Goal: Information Seeking & Learning: Learn about a topic

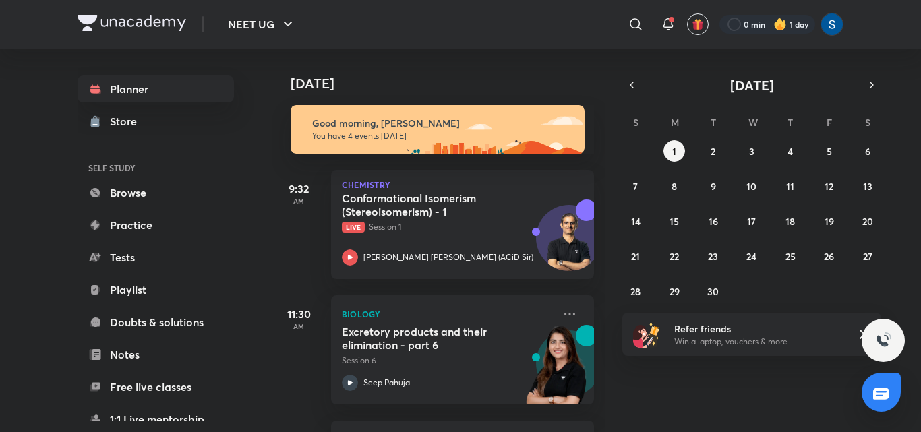
scroll to position [244, 0]
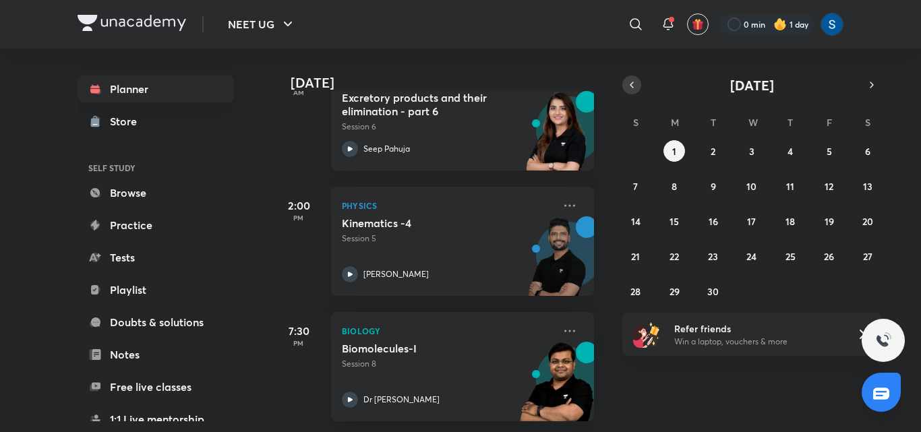
click at [627, 85] on icon "button" at bounding box center [632, 85] width 11 height 12
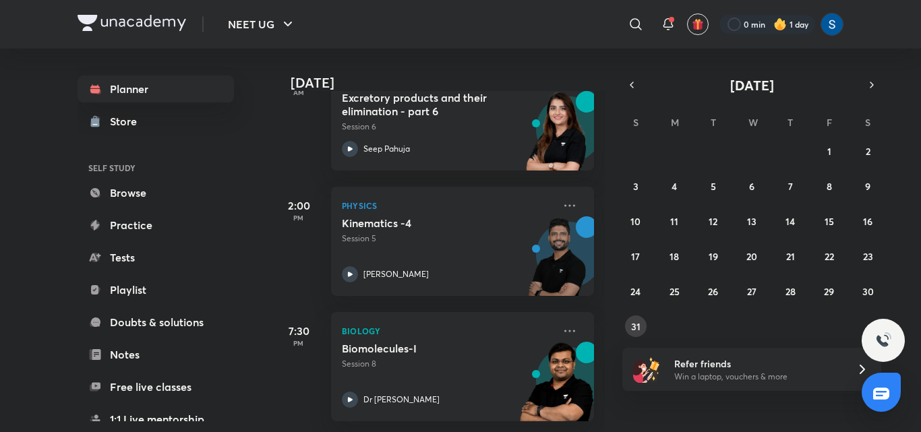
click at [627, 328] on button "31" at bounding box center [636, 327] width 22 height 22
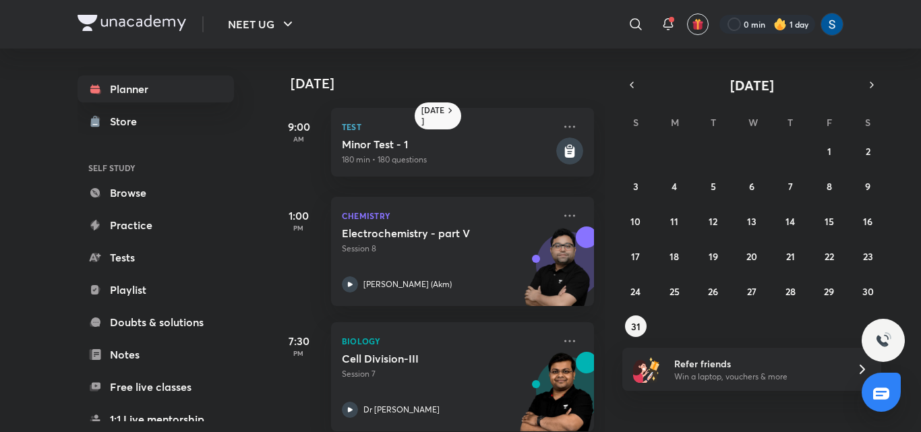
scroll to position [20, 0]
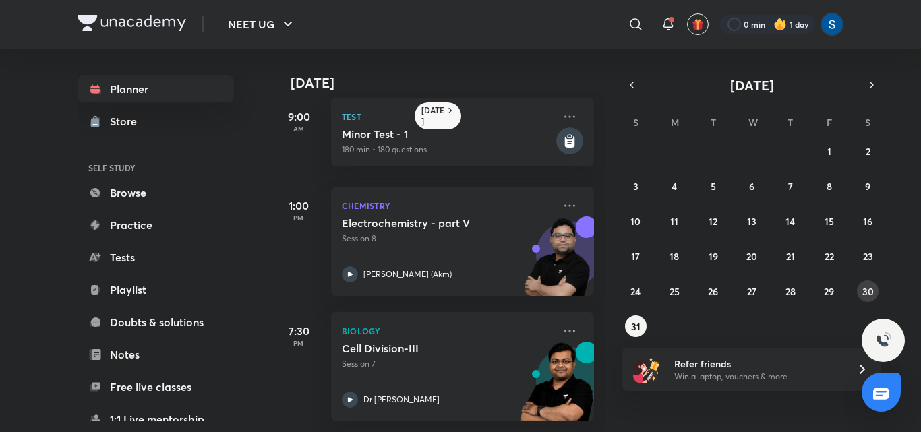
click at [866, 292] on abbr "30" at bounding box center [868, 291] width 11 height 13
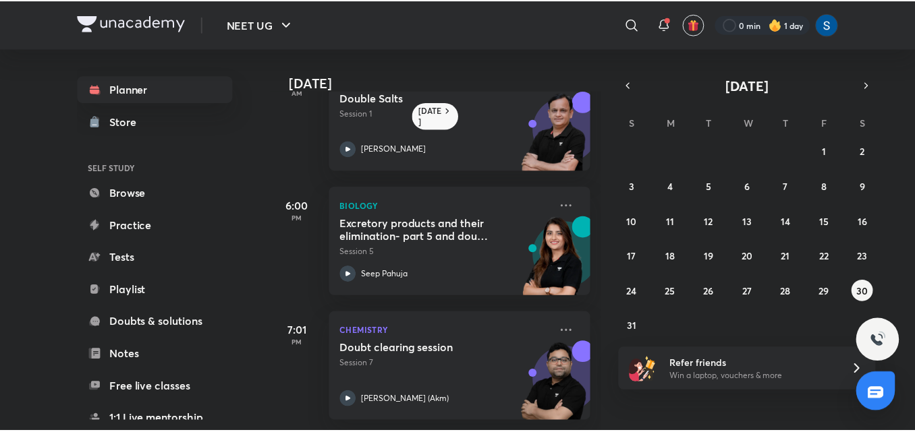
scroll to position [0, 0]
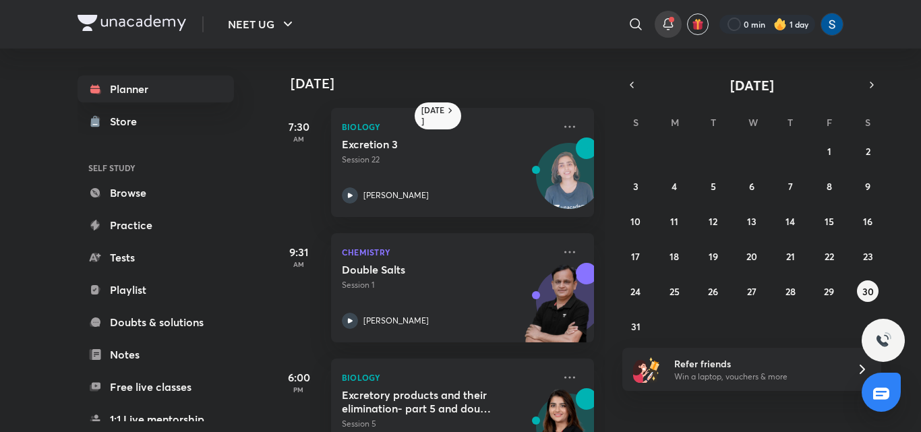
click at [665, 21] on icon at bounding box center [668, 24] width 16 height 16
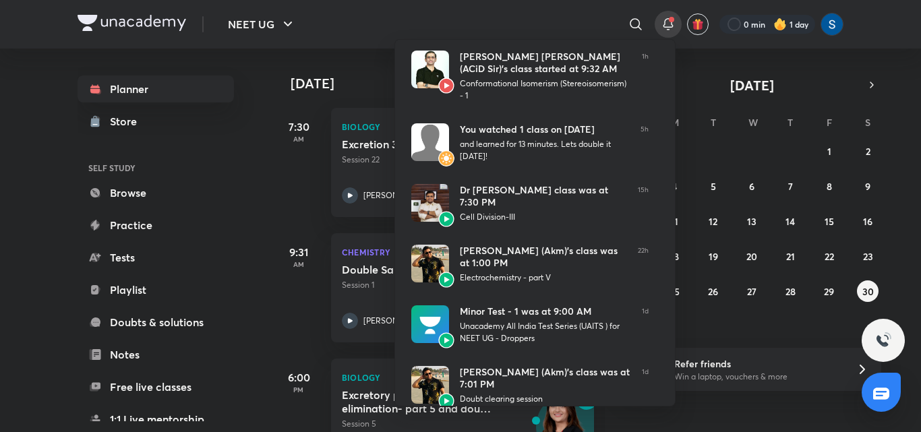
click at [548, 23] on div at bounding box center [460, 216] width 921 height 432
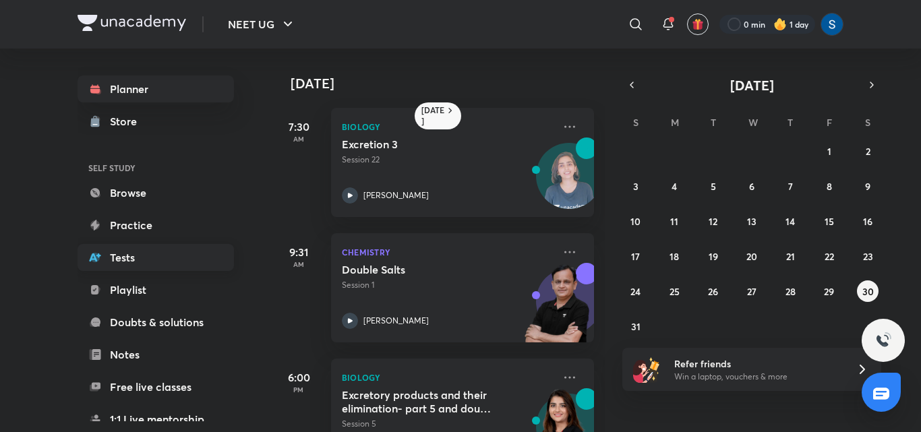
click at [136, 268] on link "Tests" at bounding box center [156, 257] width 156 height 27
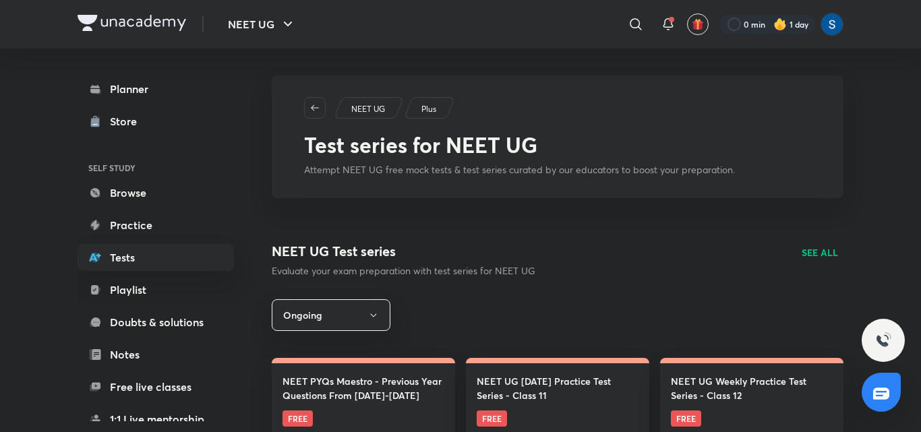
click at [132, 88] on link "Planner" at bounding box center [156, 89] width 156 height 27
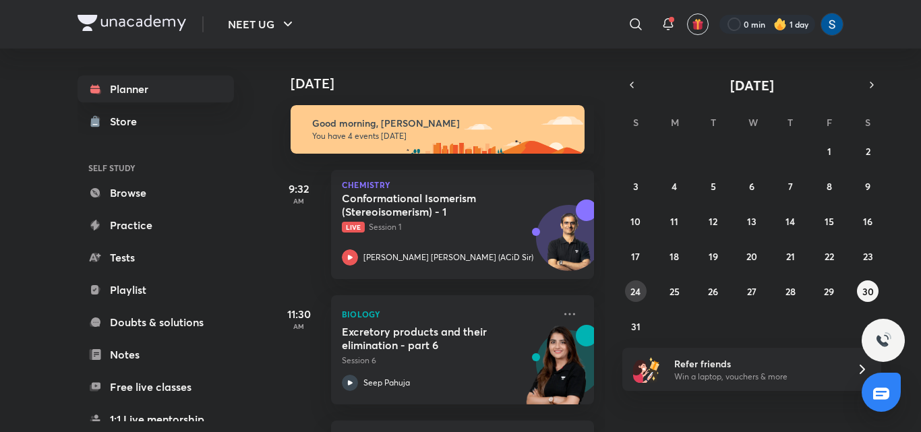
click at [633, 292] on abbr "24" at bounding box center [636, 291] width 10 height 13
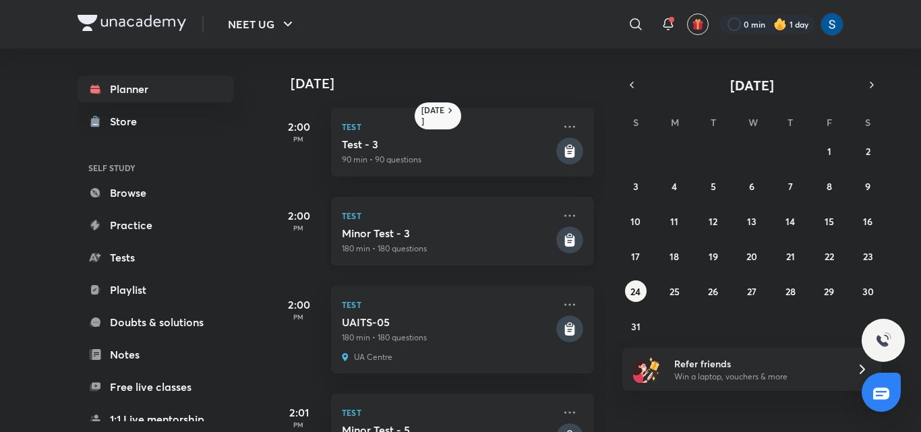
click at [487, 244] on p "180 min • 180 questions" at bounding box center [448, 249] width 212 height 12
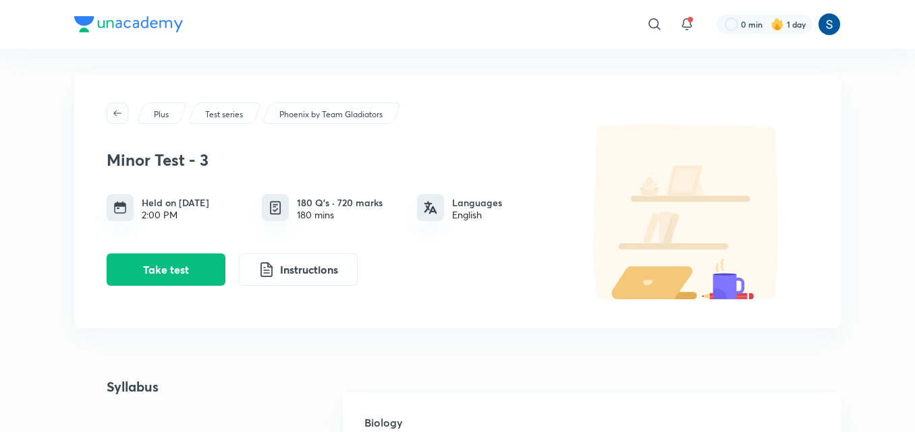
click at [110, 113] on span "button" at bounding box center [117, 113] width 20 height 11
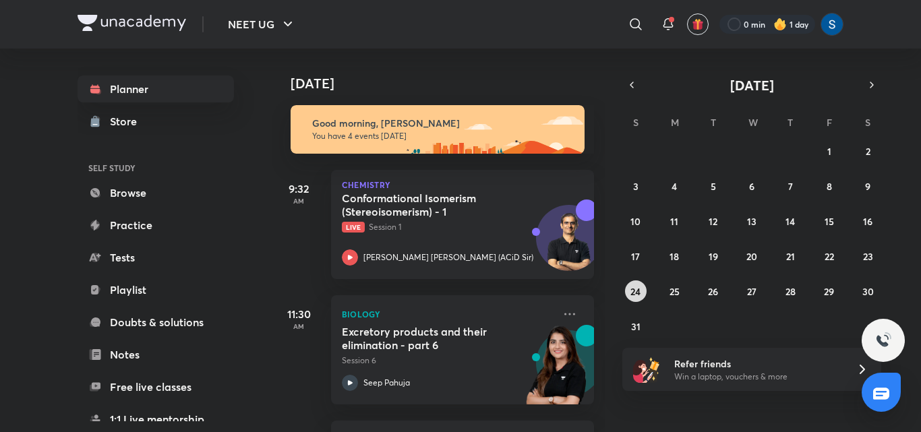
click at [639, 292] on abbr "24" at bounding box center [636, 291] width 10 height 13
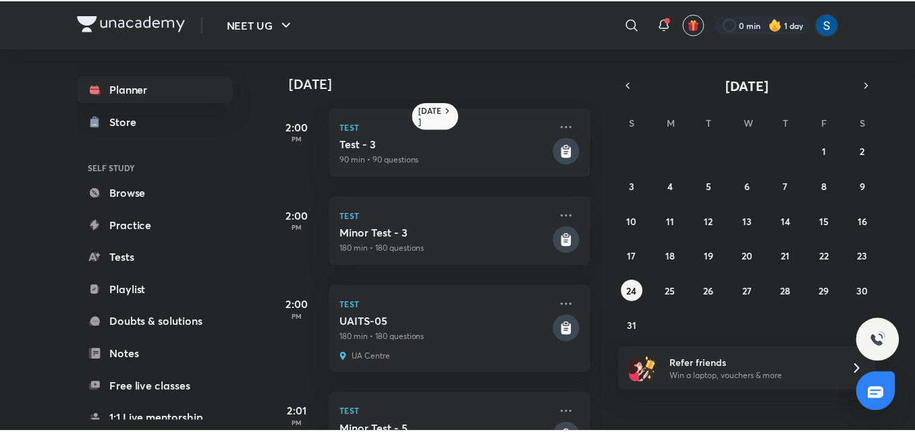
scroll to position [327, 0]
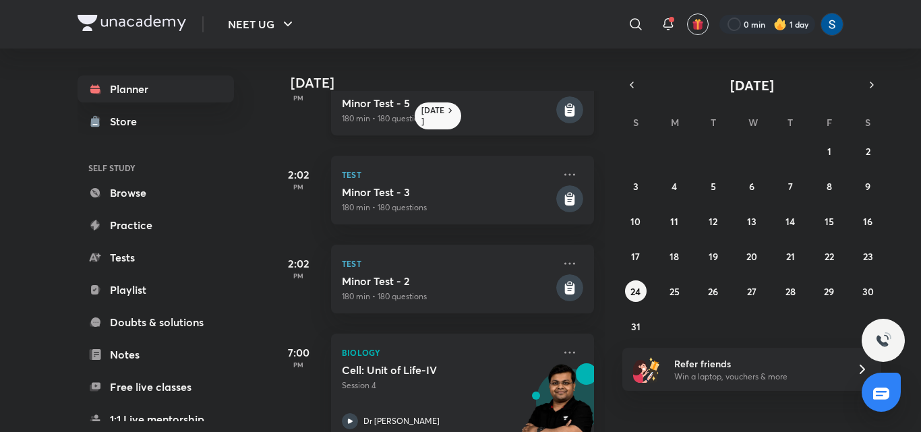
click at [515, 116] on p "180 min • 180 questions" at bounding box center [448, 119] width 212 height 12
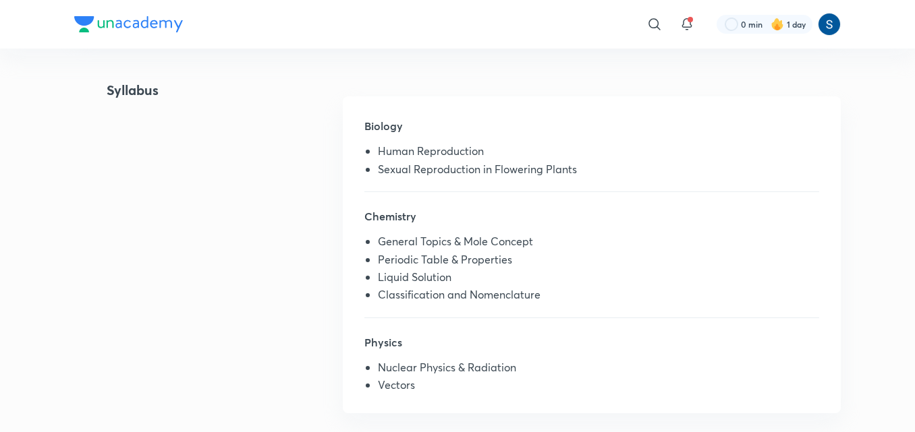
scroll to position [324, 0]
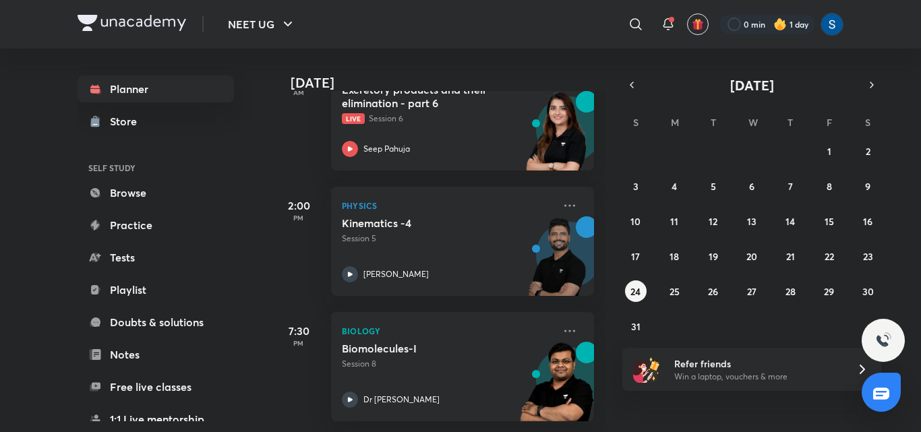
scroll to position [244, 0]
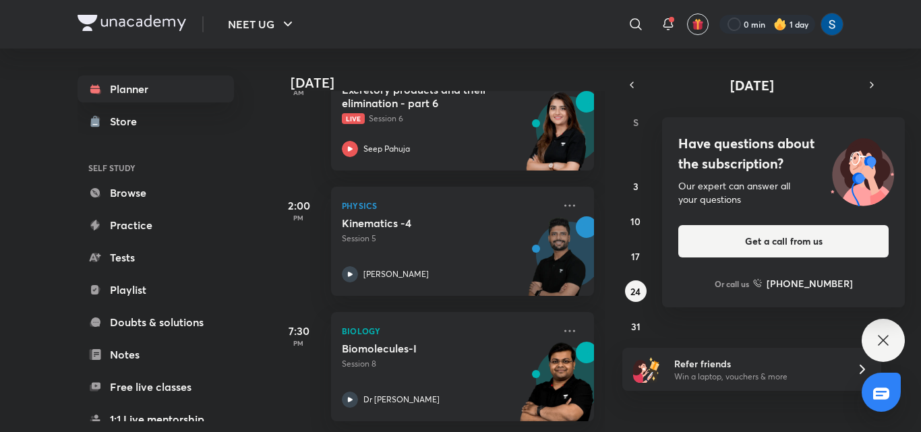
click at [875, 343] on div "Have questions about the subscription? Our expert can answer all your questions…" at bounding box center [883, 340] width 43 height 43
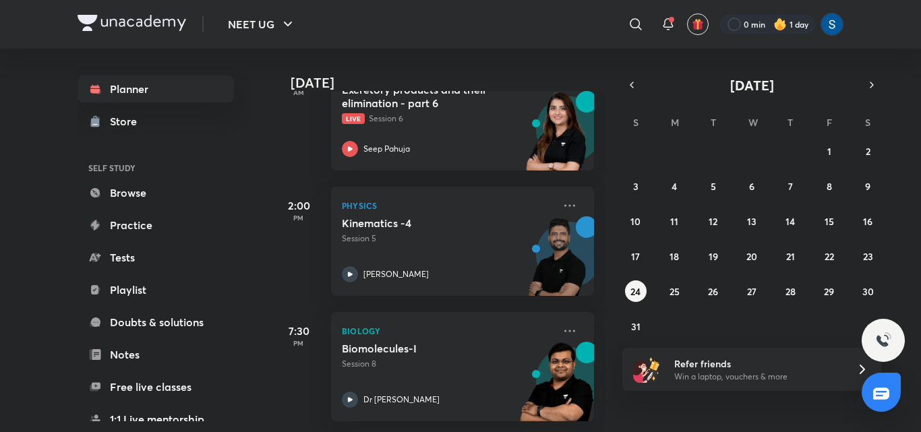
click at [605, 156] on div "[DATE] Good morning, [PERSON_NAME] You have 4 events [DATE] 9:32 AM Chemistry C…" at bounding box center [595, 241] width 647 height 384
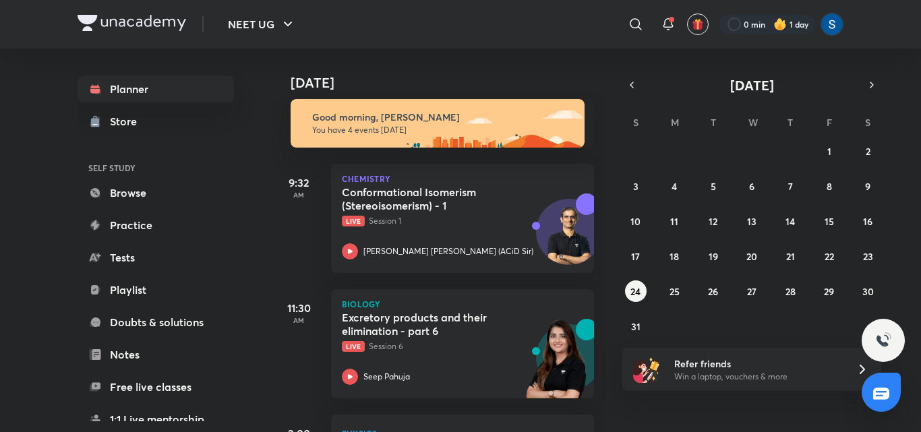
scroll to position [0, 0]
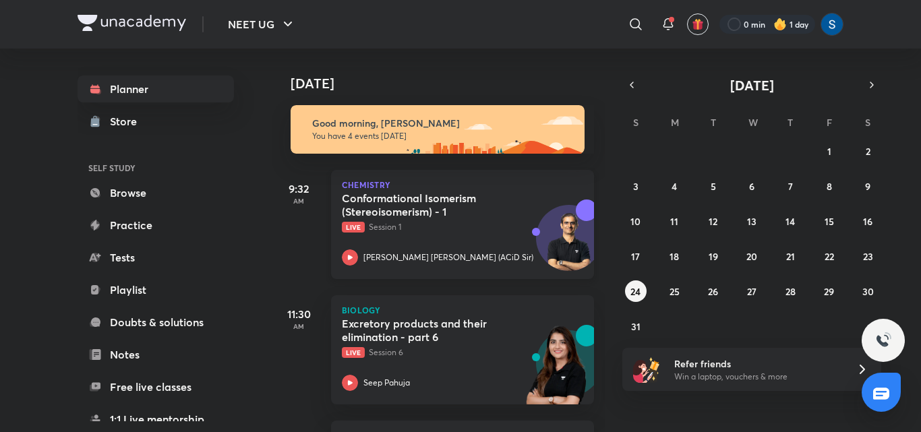
click at [559, 185] on p "Chemistry" at bounding box center [462, 185] width 241 height 8
click at [638, 291] on abbr "24" at bounding box center [636, 291] width 10 height 13
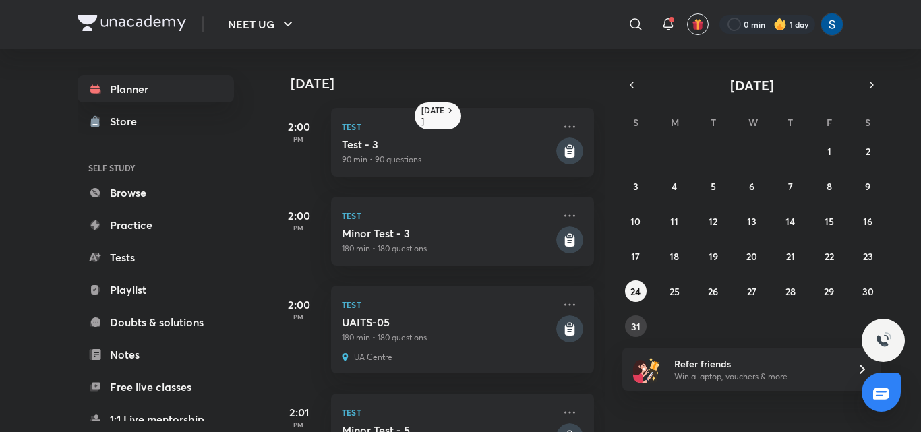
click at [634, 333] on abbr "31" at bounding box center [635, 326] width 9 height 13
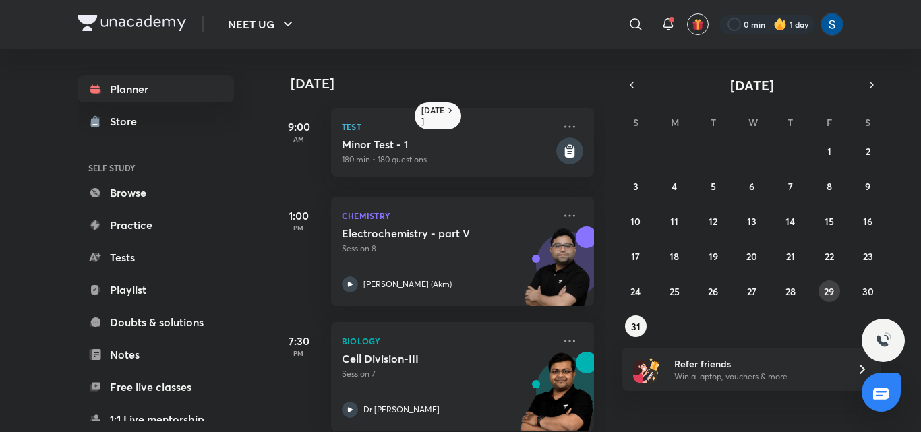
click at [836, 295] on button "29" at bounding box center [830, 292] width 22 height 22
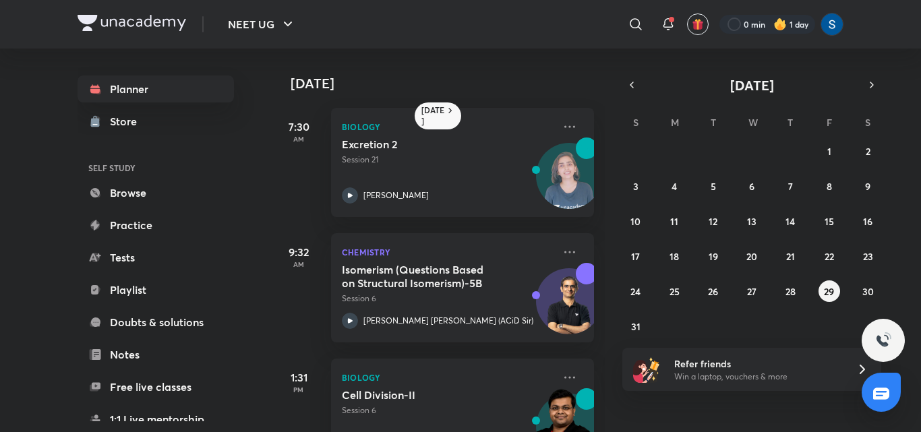
scroll to position [182, 0]
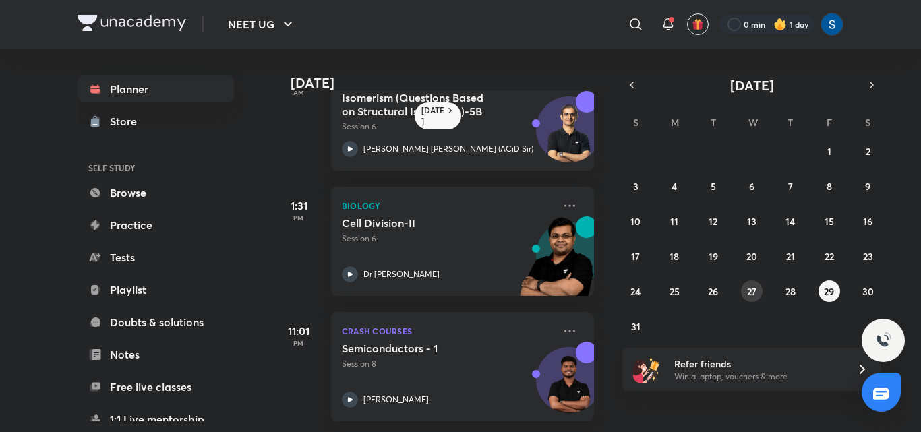
click at [753, 291] on abbr "27" at bounding box center [751, 291] width 9 height 13
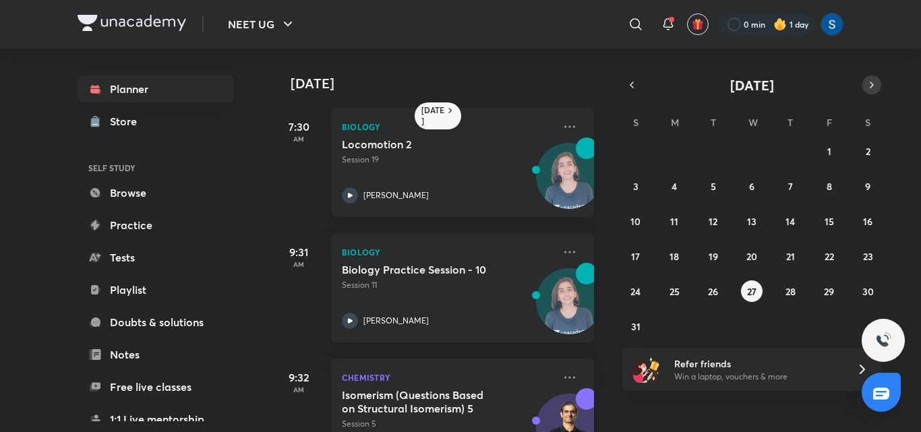
click at [874, 83] on icon "button" at bounding box center [872, 85] width 11 height 12
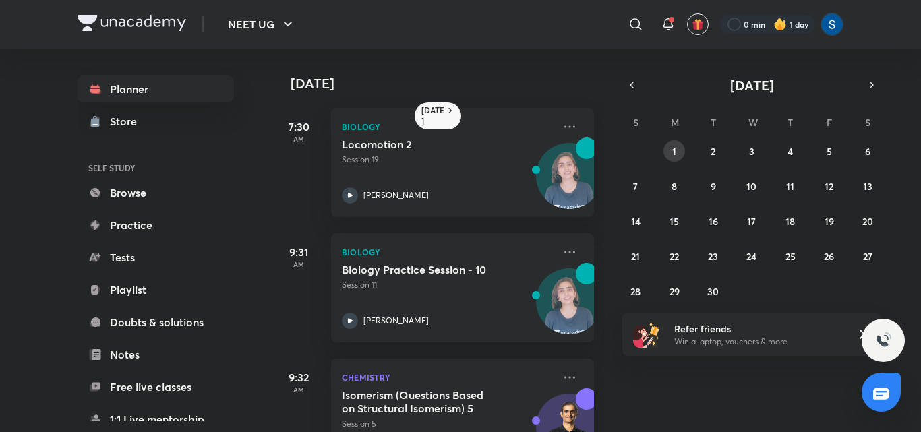
click at [679, 154] on button "1" at bounding box center [675, 151] width 22 height 22
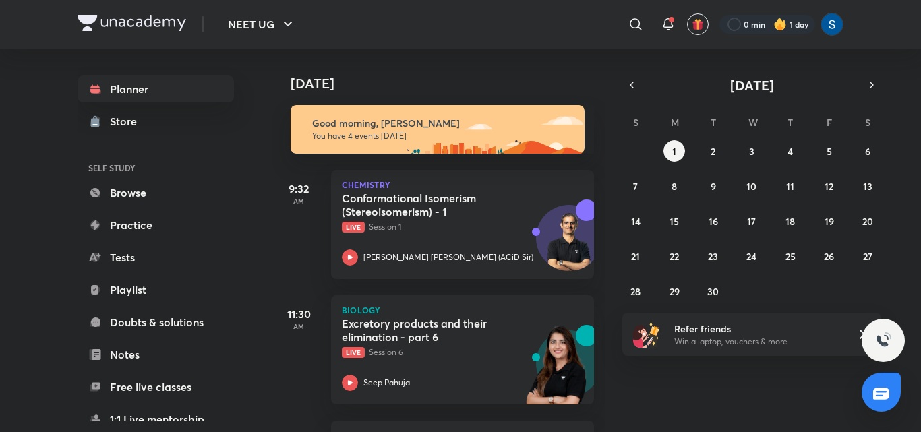
scroll to position [244, 0]
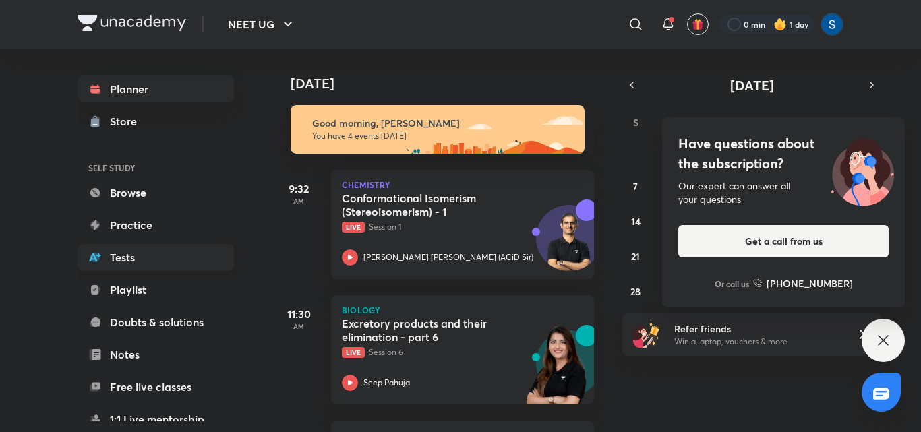
click at [177, 255] on link "Tests" at bounding box center [156, 257] width 156 height 27
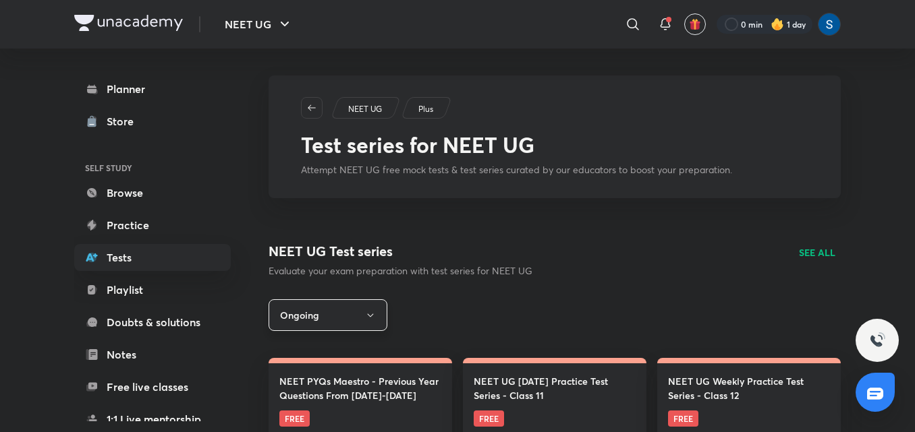
click at [362, 310] on button "Ongoing" at bounding box center [327, 315] width 119 height 32
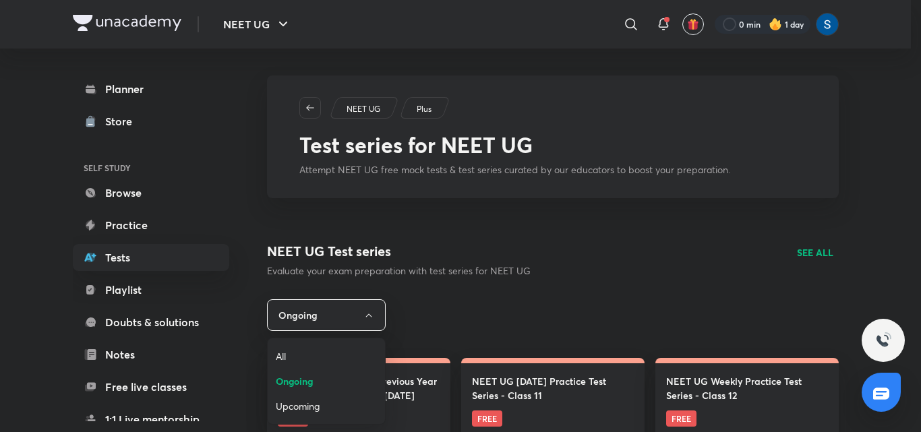
click at [818, 252] on div at bounding box center [460, 216] width 921 height 432
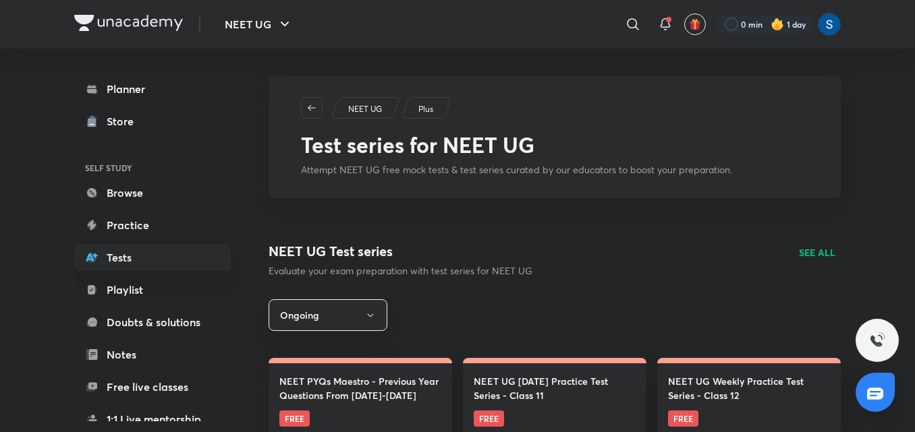
click at [818, 252] on p "SEE ALL" at bounding box center [817, 253] width 36 height 14
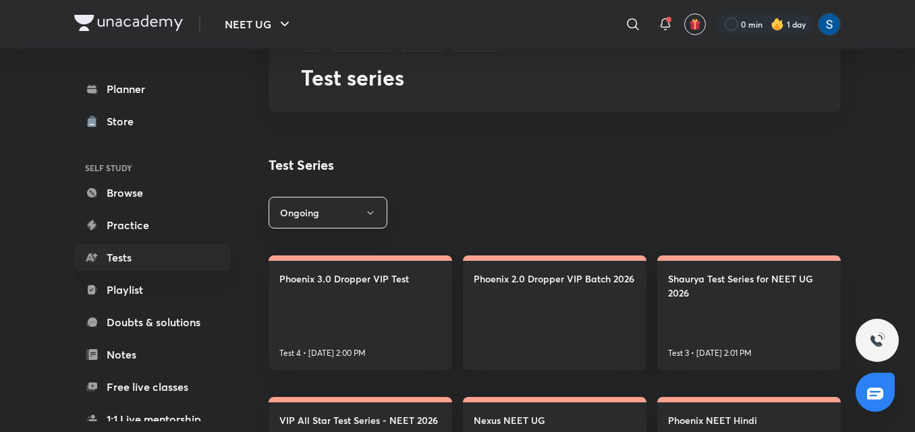
scroll to position [135, 0]
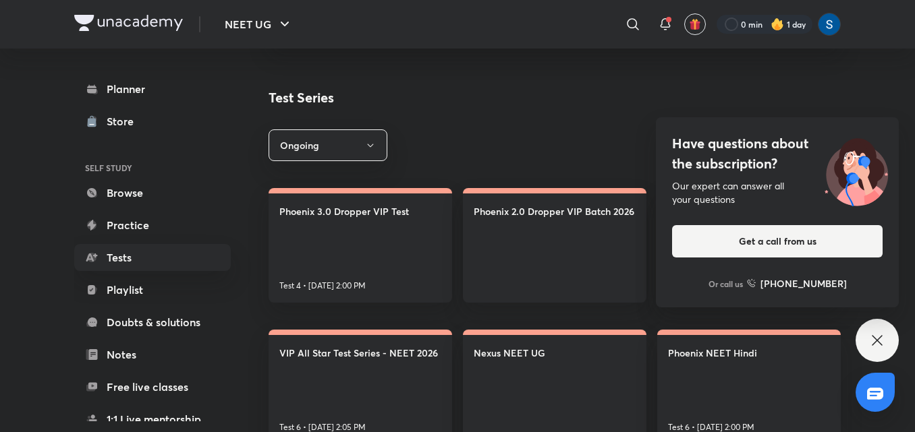
click at [890, 341] on div "Have questions about the subscription? Our expert can answer all your questions…" at bounding box center [876, 340] width 43 height 43
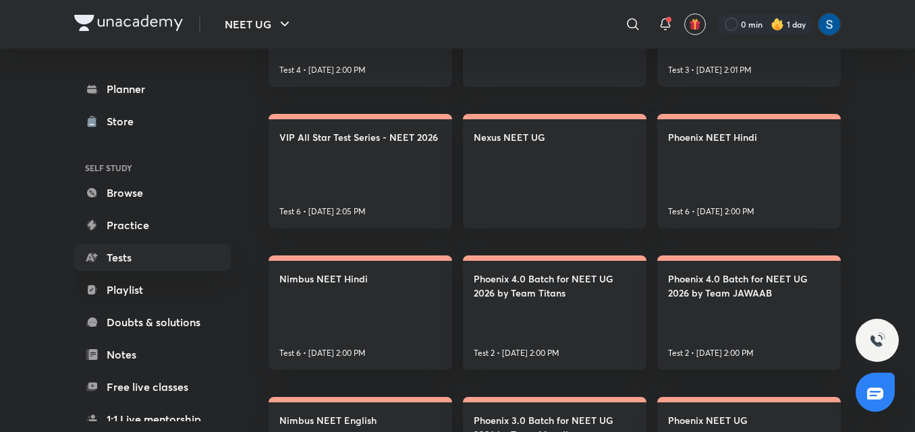
scroll to position [447, 0]
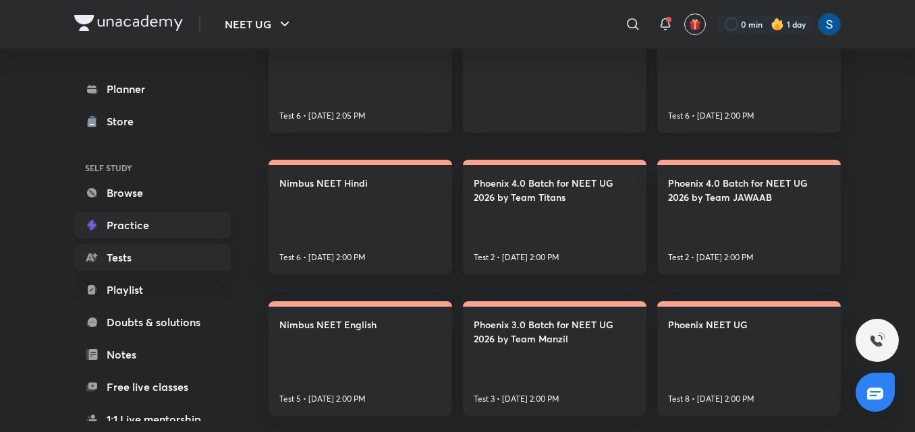
click at [179, 226] on link "Practice" at bounding box center [152, 225] width 156 height 27
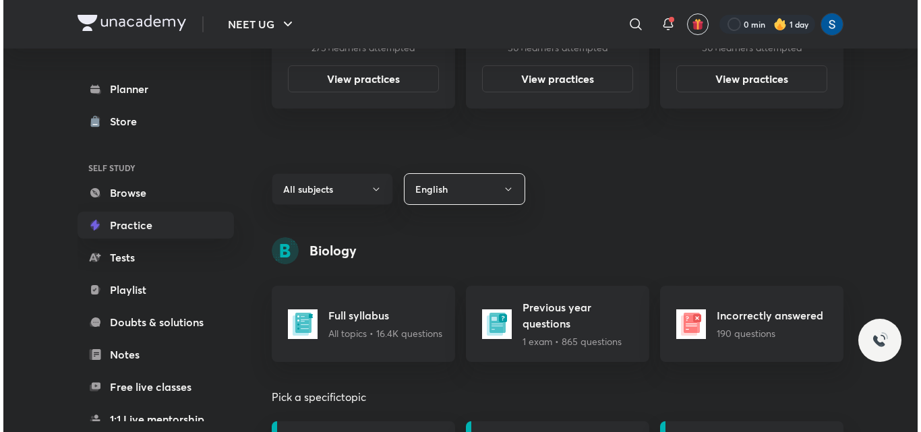
scroll to position [701, 0]
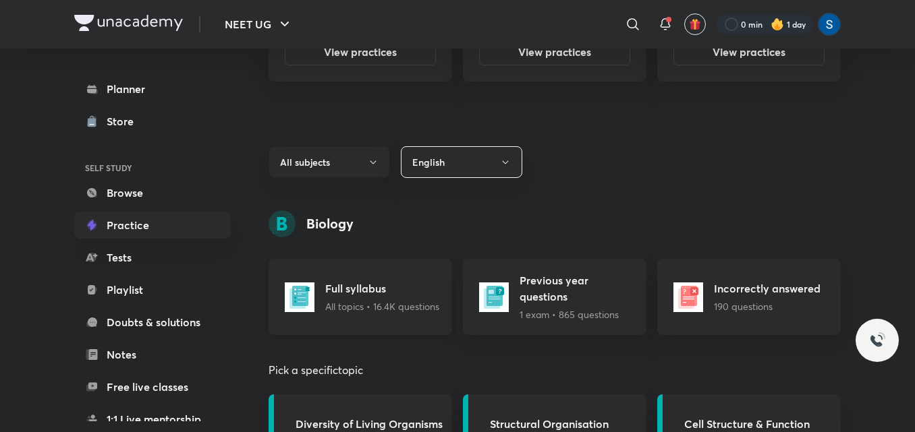
click at [377, 307] on p "All topics • 16.4K questions" at bounding box center [382, 306] width 114 height 14
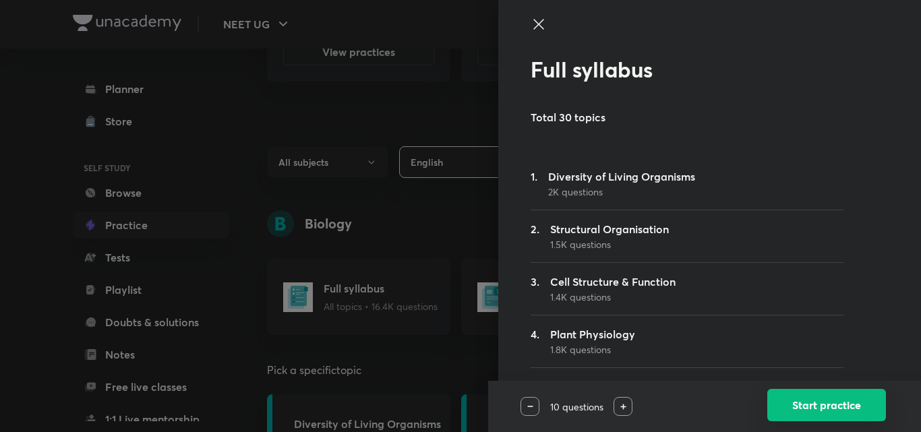
click at [815, 405] on button "Start practice" at bounding box center [827, 405] width 119 height 32
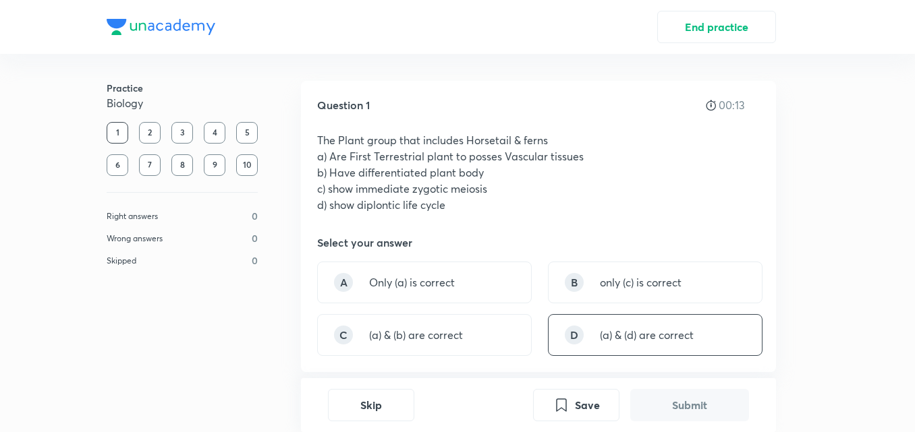
click at [636, 331] on p "(a) & (d) are correct" at bounding box center [647, 335] width 94 height 16
click at [690, 404] on button "Submit" at bounding box center [689, 404] width 119 height 32
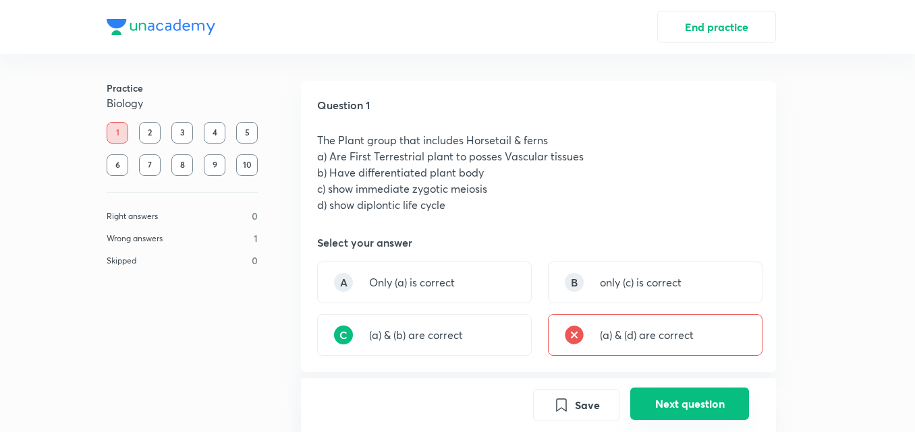
scroll to position [399, 0]
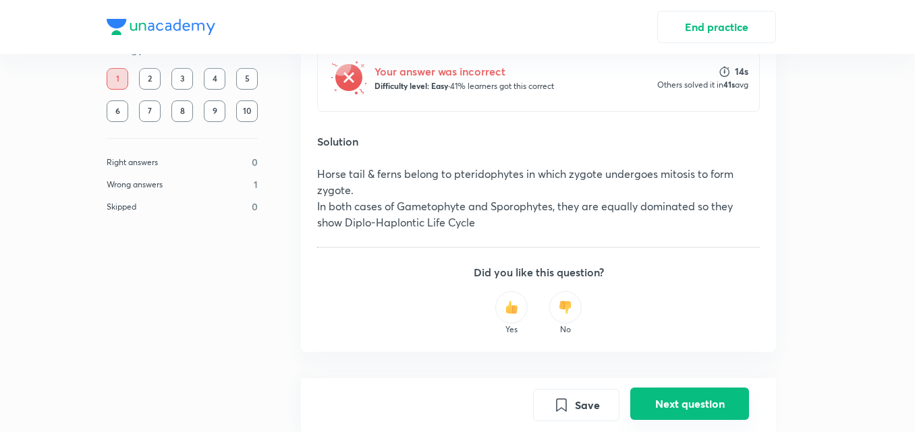
click at [690, 404] on button "Next question" at bounding box center [689, 404] width 119 height 32
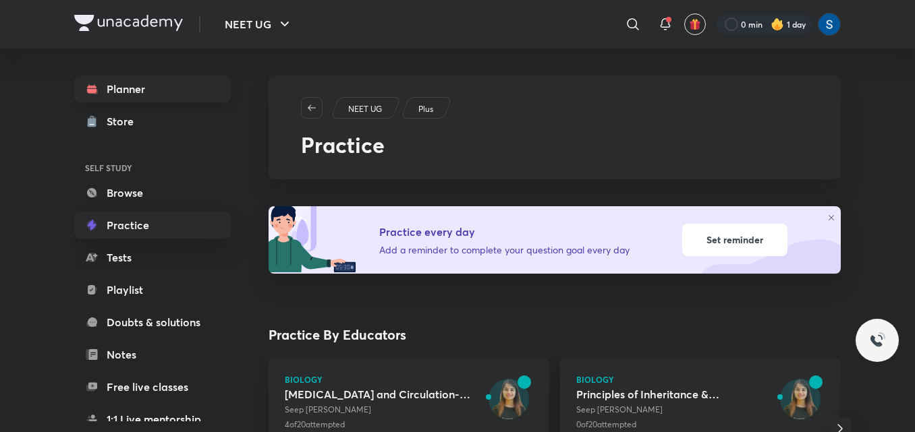
click at [190, 92] on link "Planner" at bounding box center [152, 89] width 156 height 27
